Goal: Task Accomplishment & Management: Manage account settings

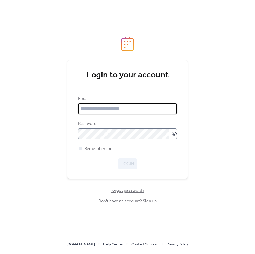
type input "**********"
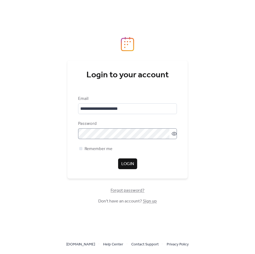
click at [174, 134] on icon at bounding box center [173, 133] width 5 height 5
click at [126, 165] on span "Login" at bounding box center [127, 164] width 13 height 6
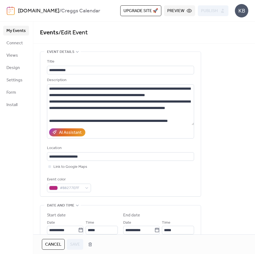
click at [17, 29] on span "My Events" at bounding box center [15, 31] width 19 height 6
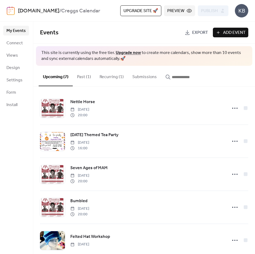
click at [225, 33] on span "Add Event" at bounding box center [234, 33] width 23 height 6
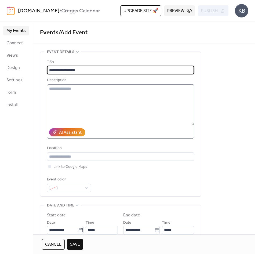
type input "**********"
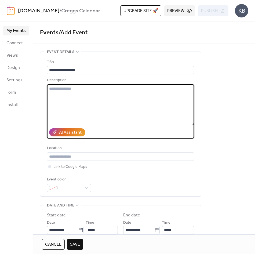
click at [50, 89] on textarea at bounding box center [120, 104] width 147 height 41
type textarea "*"
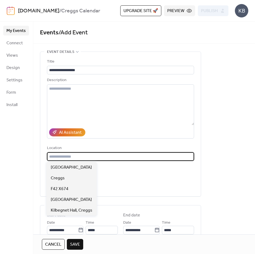
click at [52, 155] on input "text" at bounding box center [120, 156] width 147 height 9
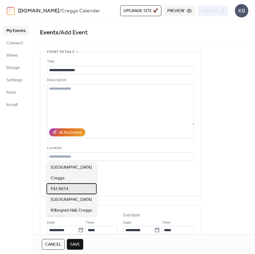
click at [59, 189] on span "F42 X674" at bounding box center [60, 189] width 18 height 6
type input "********"
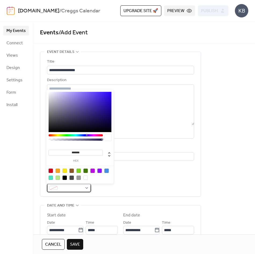
click at [86, 188] on div at bounding box center [69, 188] width 44 height 9
click at [95, 97] on div at bounding box center [80, 112] width 63 height 40
type input "*******"
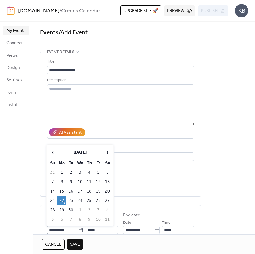
click at [79, 230] on icon at bounding box center [80, 229] width 5 height 5
click at [78, 230] on input "**********" at bounding box center [62, 230] width 31 height 9
click at [105, 154] on span "›" at bounding box center [107, 152] width 8 height 11
click at [107, 200] on td "22" at bounding box center [107, 200] width 9 height 9
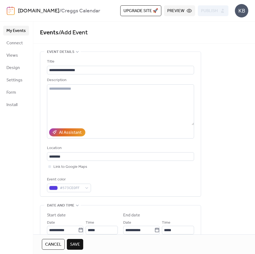
type input "**********"
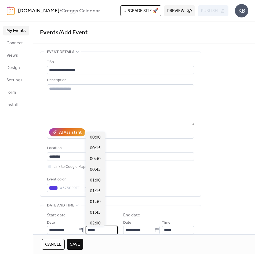
click at [95, 229] on input "*****" at bounding box center [102, 230] width 32 height 9
click at [105, 149] on div "12:15" at bounding box center [95, 148] width 19 height 11
type input "*****"
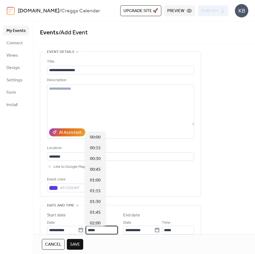
click at [96, 229] on input "*****" at bounding box center [102, 230] width 32 height 9
type input "*"
type input "*****"
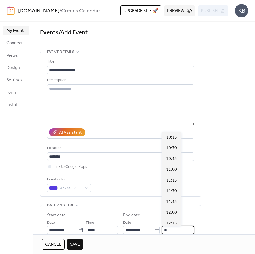
scroll to position [247, 0]
type input "*****"
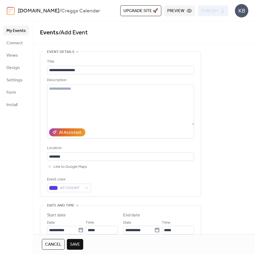
click at [244, 227] on div "**********" at bounding box center [144, 223] width 222 height 343
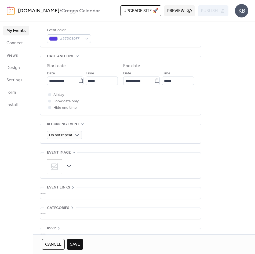
scroll to position [150, 0]
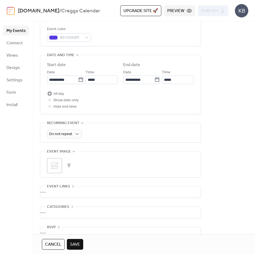
click at [49, 94] on div at bounding box center [49, 93] width 3 height 3
click at [68, 166] on button "button" at bounding box center [69, 166] width 8 height 8
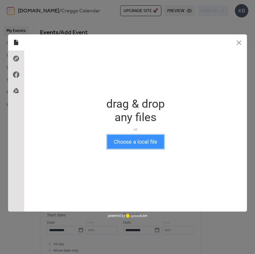
click at [143, 144] on button "Choose a local file" at bounding box center [135, 142] width 57 height 14
click at [134, 142] on button "Choose a local file" at bounding box center [135, 142] width 57 height 14
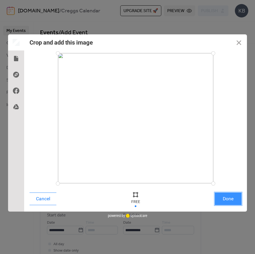
click at [225, 199] on button "Done" at bounding box center [228, 198] width 27 height 13
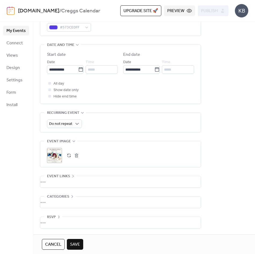
click at [47, 180] on div "•••" at bounding box center [120, 181] width 160 height 11
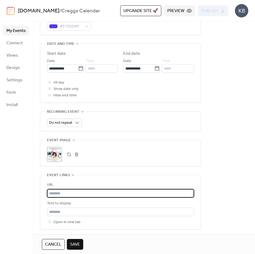
click at [49, 191] on input "text" at bounding box center [120, 193] width 147 height 9
type input "*"
click at [50, 195] on input "text" at bounding box center [120, 193] width 147 height 9
paste input "**********"
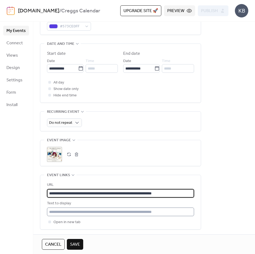
type input "**********"
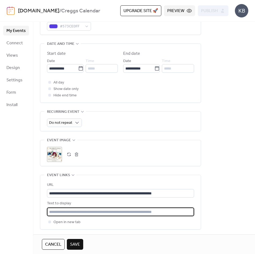
click at [76, 214] on input "text" at bounding box center [120, 211] width 147 height 9
type input "**********"
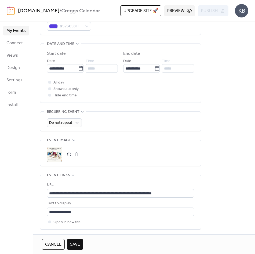
click at [78, 245] on span "Save" at bounding box center [75, 244] width 10 height 6
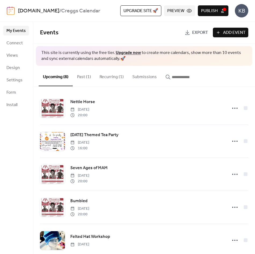
click at [214, 8] on span "Publish" at bounding box center [209, 11] width 17 height 6
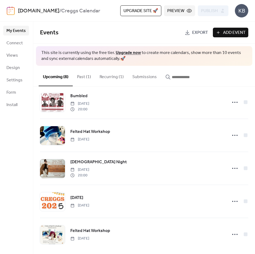
scroll to position [108, 0]
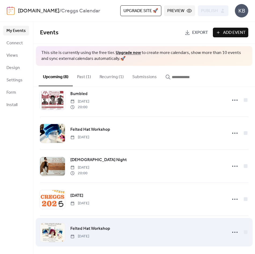
click at [97, 231] on span "Felted Hat Workshop" at bounding box center [90, 228] width 40 height 6
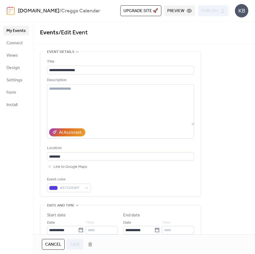
click at [223, 215] on div "**********" at bounding box center [144, 245] width 222 height 386
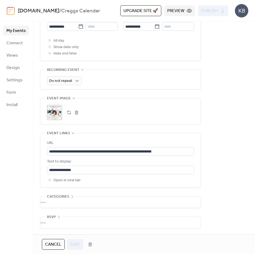
scroll to position [205, 0]
click at [123, 237] on div "Cancel Save" at bounding box center [144, 244] width 222 height 20
click at [181, 11] on span "Preview" at bounding box center [175, 11] width 17 height 6
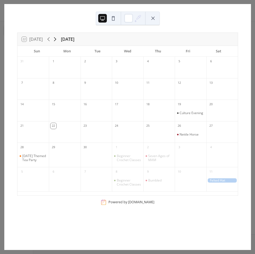
click at [56, 41] on icon at bounding box center [55, 39] width 6 height 6
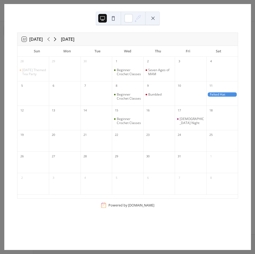
click at [56, 41] on icon at bounding box center [55, 39] width 6 height 6
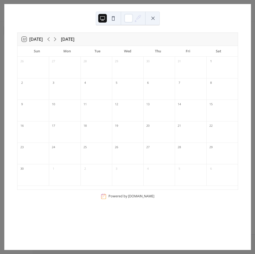
click at [210, 132] on div at bounding box center [221, 135] width 31 height 11
click at [49, 39] on icon at bounding box center [48, 39] width 6 height 6
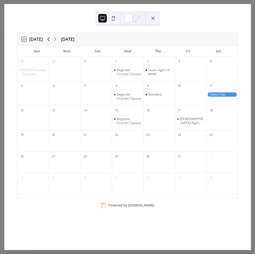
click at [49, 39] on icon at bounding box center [48, 39] width 6 height 6
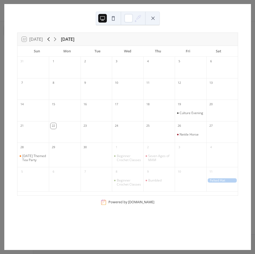
click at [49, 39] on icon at bounding box center [48, 39] width 6 height 6
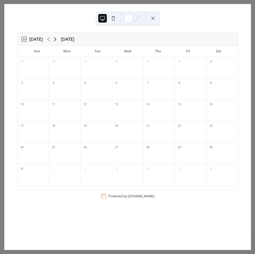
click at [56, 39] on icon at bounding box center [55, 39] width 2 height 4
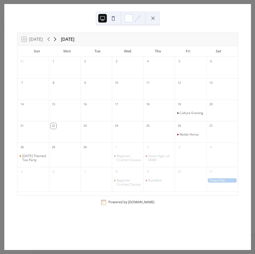
click at [56, 39] on icon at bounding box center [55, 39] width 2 height 4
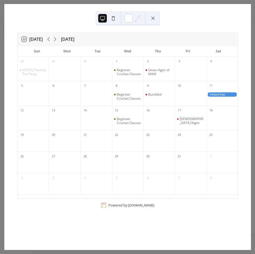
click at [154, 19] on button at bounding box center [153, 18] width 9 height 9
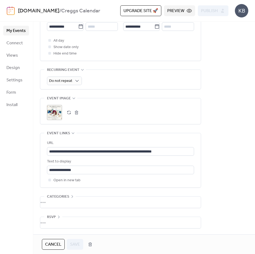
scroll to position [19, 0]
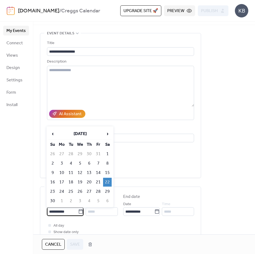
click at [70, 213] on input "**********" at bounding box center [62, 211] width 31 height 9
click at [109, 181] on td "22" at bounding box center [107, 182] width 9 height 9
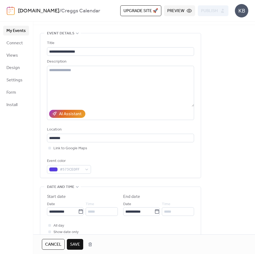
click at [224, 174] on div "**********" at bounding box center [144, 226] width 222 height 386
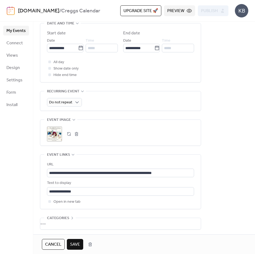
scroll to position [205, 0]
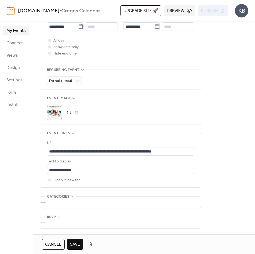
click at [74, 243] on span "Save" at bounding box center [75, 244] width 10 height 6
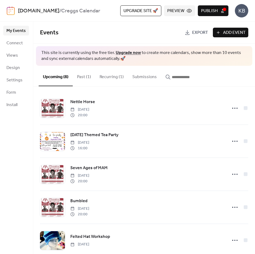
click at [82, 78] on button "Past (1)" at bounding box center [84, 76] width 23 height 20
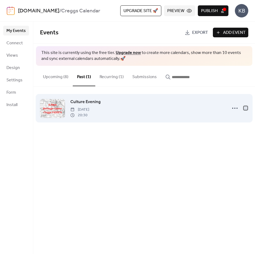
click at [246, 108] on div at bounding box center [246, 108] width 4 height 4
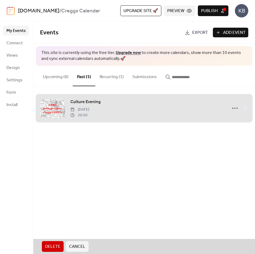
click at [54, 245] on span "Delete" at bounding box center [52, 246] width 15 height 6
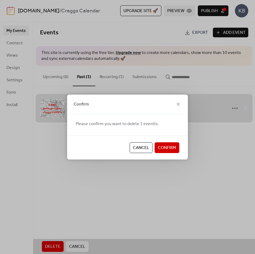
click at [165, 147] on span "Confirm" at bounding box center [167, 148] width 18 height 6
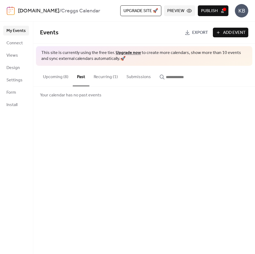
click at [56, 77] on button "Upcoming (8)" at bounding box center [56, 76] width 34 height 20
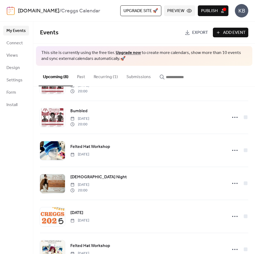
scroll to position [108, 0]
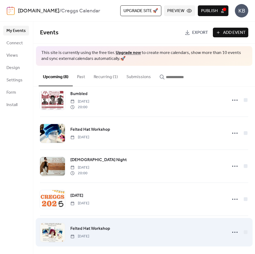
click at [96, 229] on span "Felted Hat Workshop" at bounding box center [90, 228] width 40 height 6
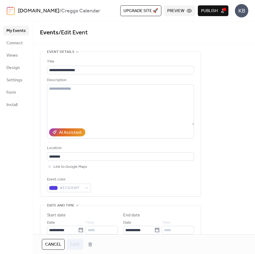
click at [211, 9] on span "Publish" at bounding box center [209, 11] width 17 height 6
click at [14, 30] on span "My Events" at bounding box center [15, 31] width 19 height 6
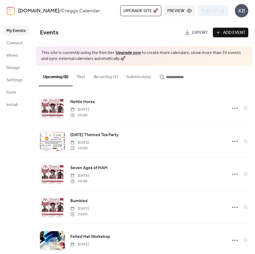
click at [131, 52] on link "Upgrade now" at bounding box center [128, 53] width 25 height 8
click at [108, 76] on button "Recurring (1)" at bounding box center [105, 76] width 33 height 20
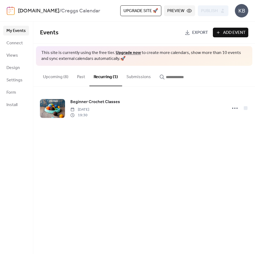
click at [17, 31] on span "My Events" at bounding box center [15, 31] width 19 height 6
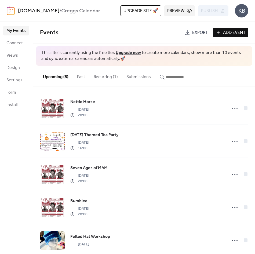
click at [183, 10] on span "Preview" at bounding box center [175, 11] width 17 height 6
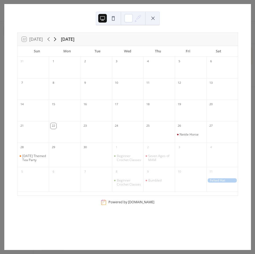
click at [56, 37] on icon at bounding box center [55, 39] width 6 height 6
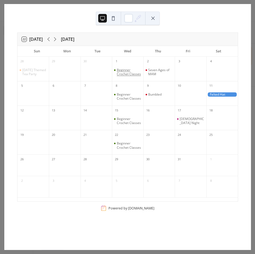
click at [120, 76] on div "Beginner Crochet Classes" at bounding box center [129, 72] width 24 height 8
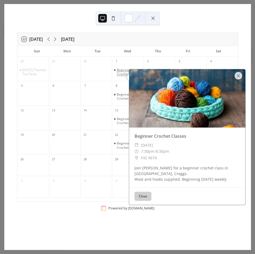
click at [120, 76] on div "Beginner Crochet Classes" at bounding box center [129, 72] width 24 height 8
click at [105, 174] on div at bounding box center [96, 168] width 31 height 11
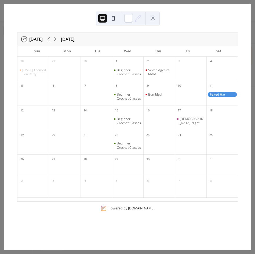
click at [153, 18] on button at bounding box center [153, 18] width 9 height 9
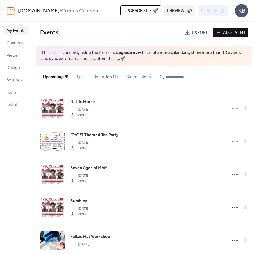
click at [145, 11] on span "Upgrade site 🚀" at bounding box center [140, 11] width 35 height 6
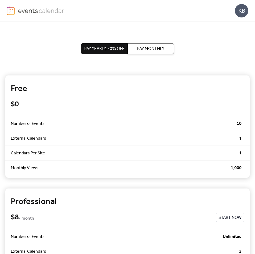
click at [152, 50] on span "Pay Monthly" at bounding box center [150, 49] width 27 height 6
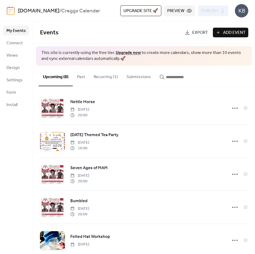
click at [106, 76] on button "Recurring (1)" at bounding box center [105, 76] width 33 height 20
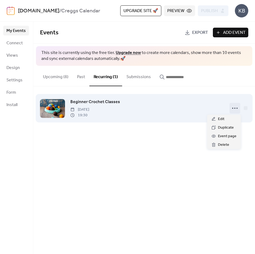
click at [235, 109] on icon at bounding box center [235, 108] width 9 height 9
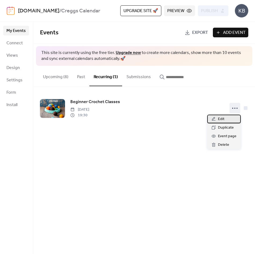
click at [220, 118] on span "Edit" at bounding box center [221, 119] width 6 height 6
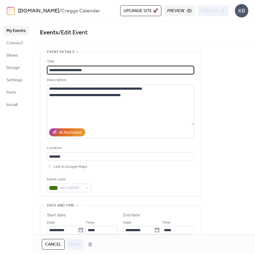
scroll to position [186, 0]
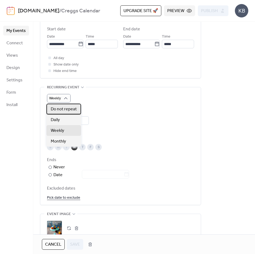
click at [63, 108] on span "Do not repeat" at bounding box center [64, 109] width 26 height 6
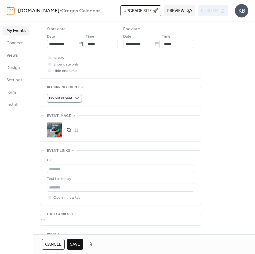
click at [72, 242] on span "Save" at bounding box center [75, 244] width 10 height 6
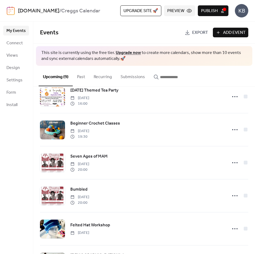
scroll to position [46, 0]
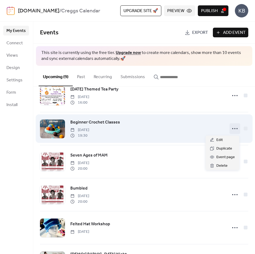
click at [232, 129] on circle at bounding box center [232, 128] width 1 height 1
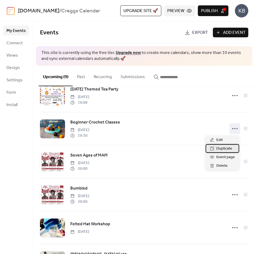
click at [221, 151] on span "Duplicate" at bounding box center [224, 148] width 16 height 6
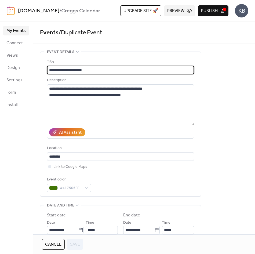
scroll to position [186, 0]
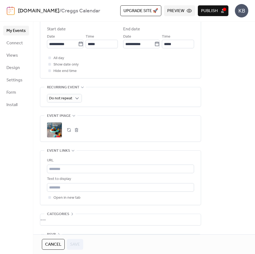
click at [254, 243] on div "Cancel Save" at bounding box center [144, 244] width 222 height 20
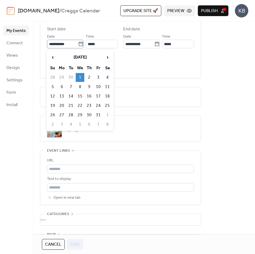
click at [79, 45] on icon at bounding box center [80, 43] width 5 height 5
click at [78, 45] on input "**********" at bounding box center [62, 44] width 31 height 9
click at [80, 85] on td "8" at bounding box center [80, 86] width 9 height 9
type input "**********"
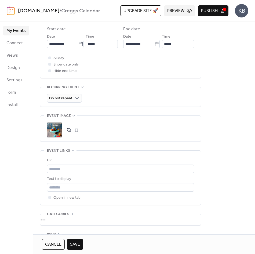
click at [75, 246] on span "Save" at bounding box center [75, 244] width 10 height 6
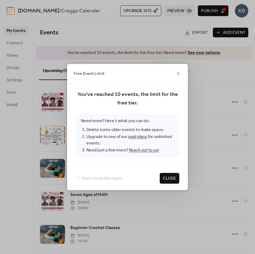
click at [170, 175] on span "Close" at bounding box center [169, 178] width 13 height 6
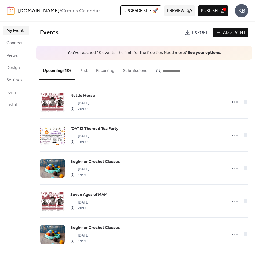
click at [211, 8] on span "Publish" at bounding box center [209, 11] width 17 height 6
click at [254, 49] on div "Events Export Add Event You've reached 10 events, the limit for the free tier. …" at bounding box center [144, 138] width 222 height 232
